Goal: Transaction & Acquisition: Purchase product/service

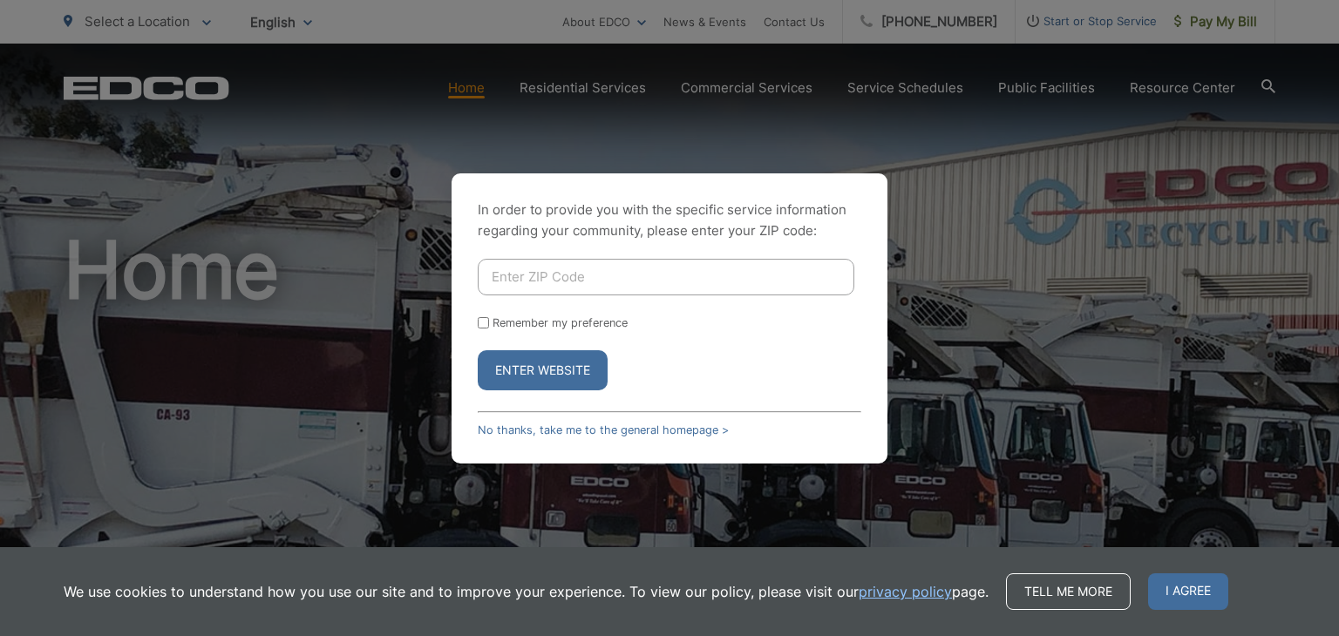
click at [608, 275] on input "Enter ZIP Code" at bounding box center [666, 277] width 377 height 37
type input "92028"
click at [544, 364] on button "Enter Website" at bounding box center [543, 370] width 130 height 40
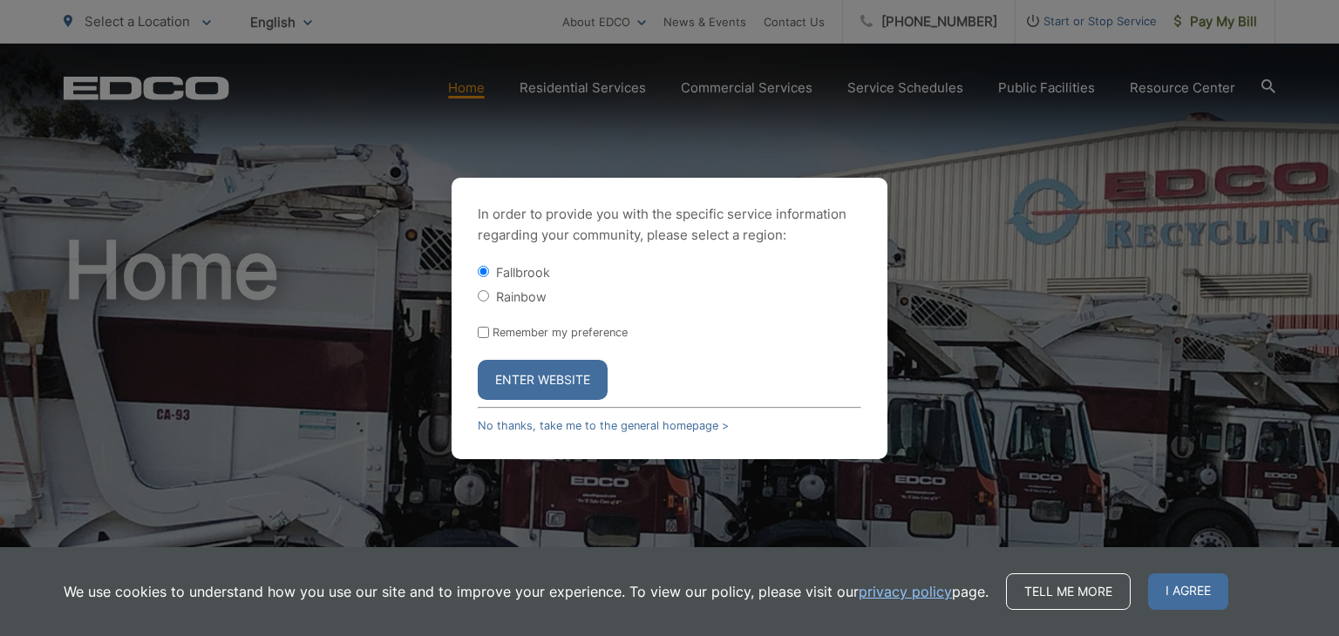
click at [544, 364] on button "Enter Website" at bounding box center [543, 380] width 130 height 40
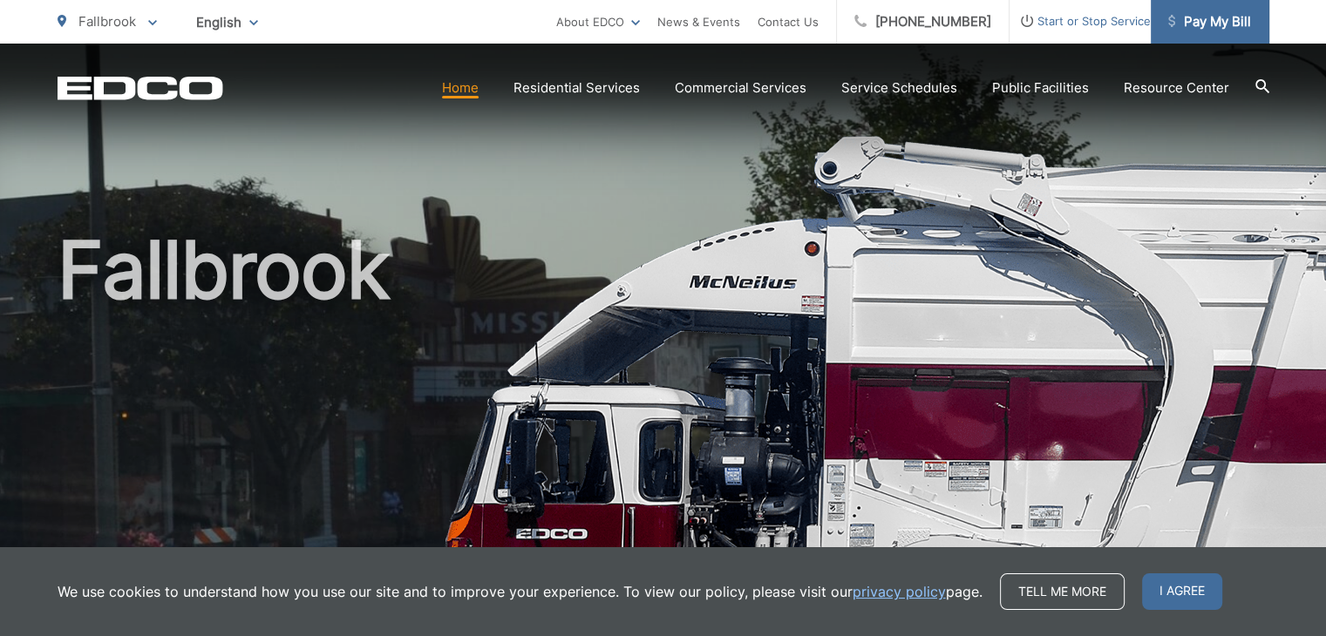
click at [1209, 16] on span "Pay My Bill" at bounding box center [1209, 21] width 83 height 21
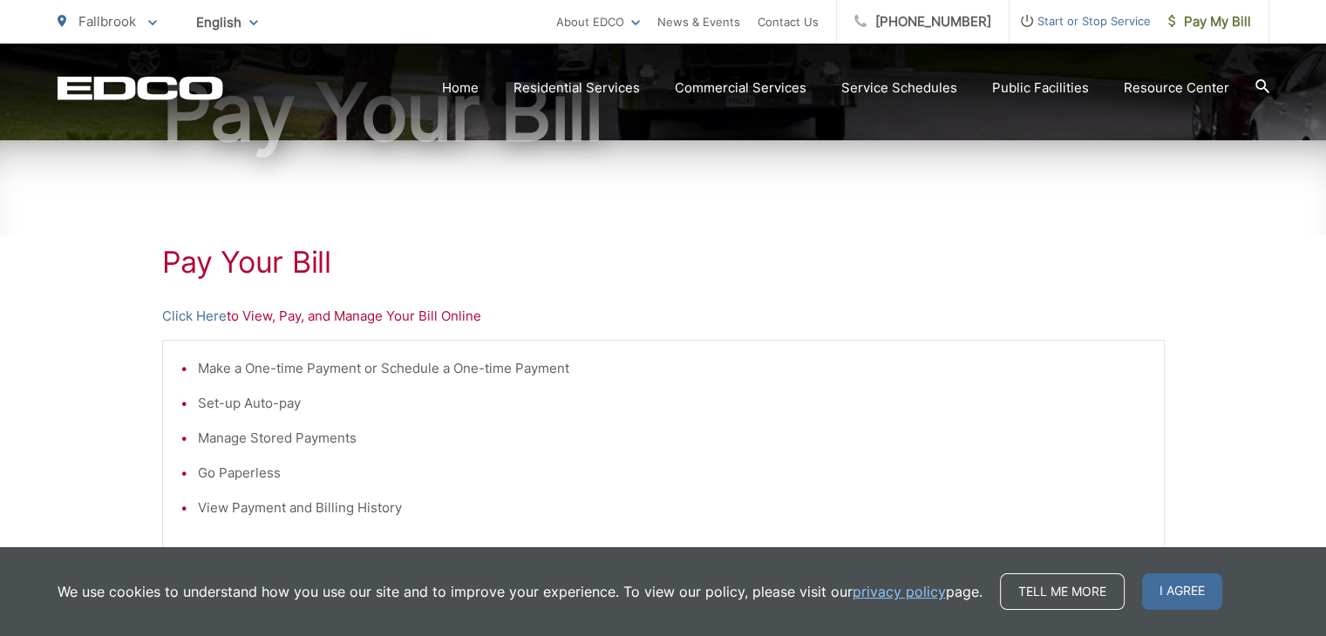
scroll to position [209, 0]
click at [205, 315] on link "Click Here" at bounding box center [194, 315] width 65 height 21
